Goal: Use online tool/utility: Utilize a website feature to perform a specific function

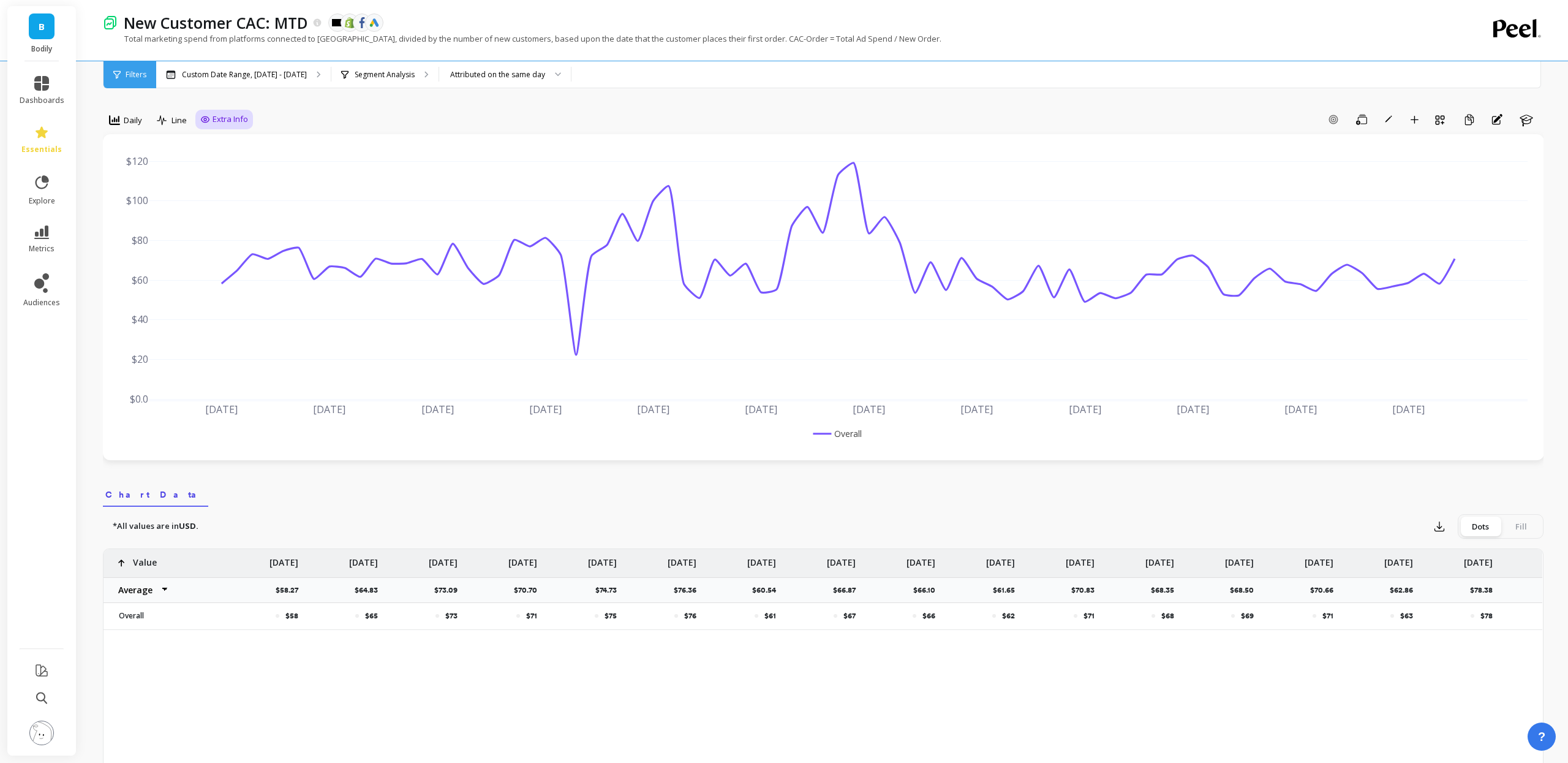
click at [232, 121] on span "Extra Info" at bounding box center [229, 119] width 35 height 12
click at [236, 189] on input "Values" at bounding box center [227, 191] width 43 height 12
checkbox input "true"
click at [938, 102] on div "Daily Line Extra Info Hide Goals from chart Goals Hide Annotations from chart A…" at bounding box center [823, 702] width 1440 height 1307
click at [1108, 109] on div "Daily Line Extra Info Add Goal Save Rename Add to Dashboard Create a Copy Annot…" at bounding box center [823, 702] width 1440 height 1307
